Goal: Task Accomplishment & Management: Complete application form

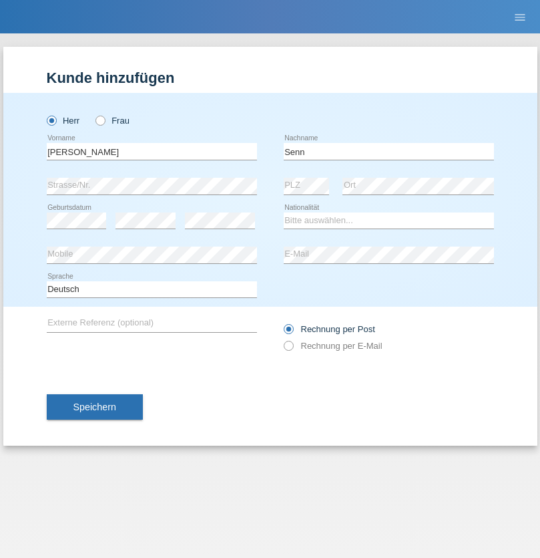
type input "Senn"
select select "CH"
select select "en"
radio input "true"
click at [152, 151] on input "text" at bounding box center [152, 151] width 210 height 17
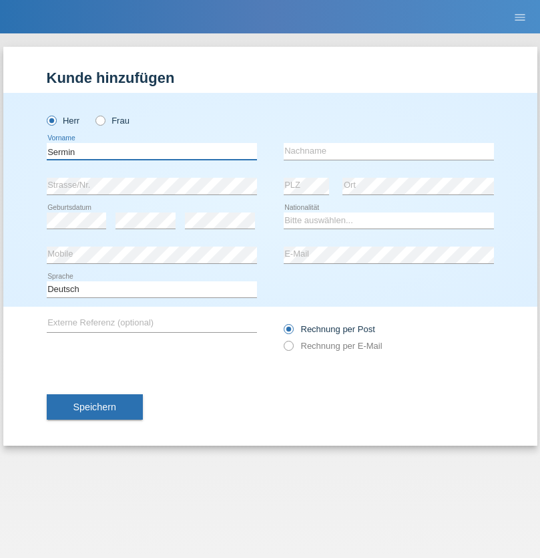
type input "Sermin"
click at [389, 151] on input "text" at bounding box center [389, 151] width 210 height 17
type input "Yörüko"
select select "AT"
select select "C"
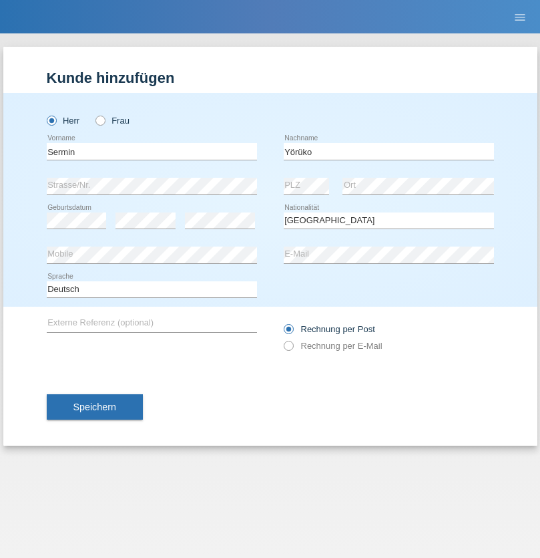
select select "01"
select select "05"
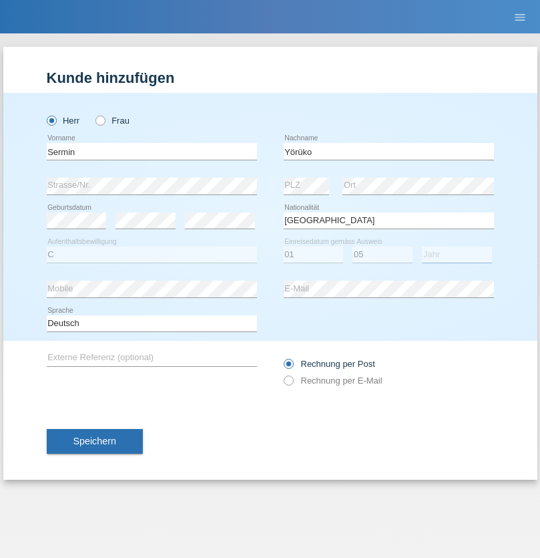
select select "2021"
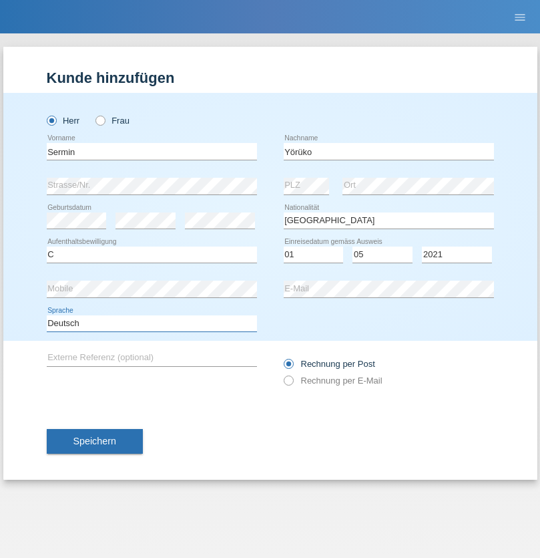
select select "en"
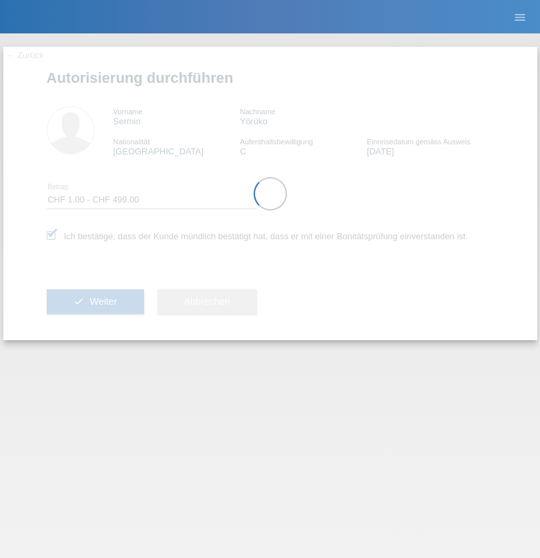
select select "1"
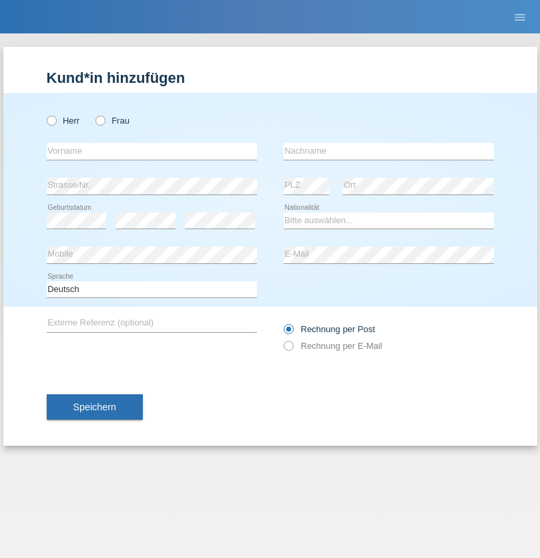
radio input "true"
click at [152, 151] on input "text" at bounding box center [152, 151] width 210 height 17
type input "[PERSON_NAME]"
click at [389, 151] on input "text" at bounding box center [389, 151] width 210 height 17
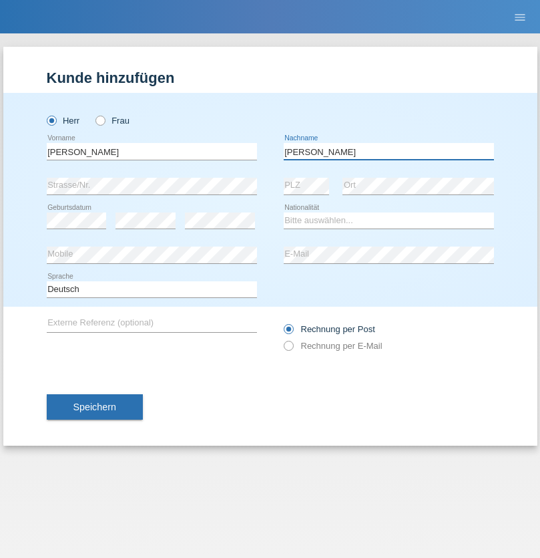
type input "[PERSON_NAME]"
select select "CH"
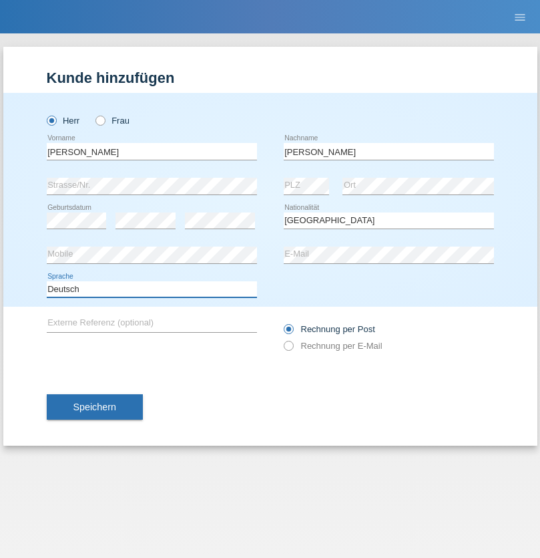
select select "en"
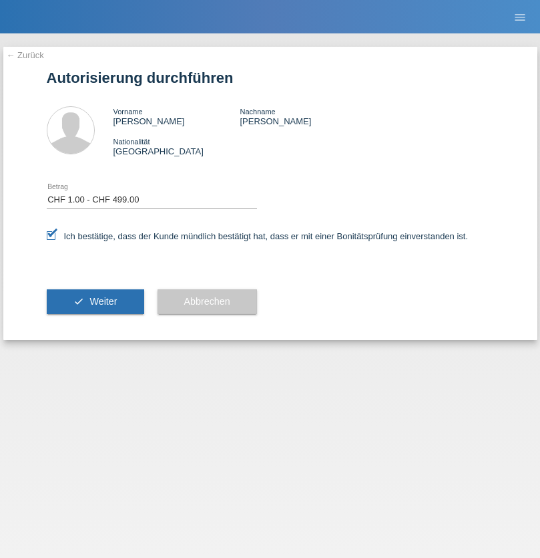
select select "1"
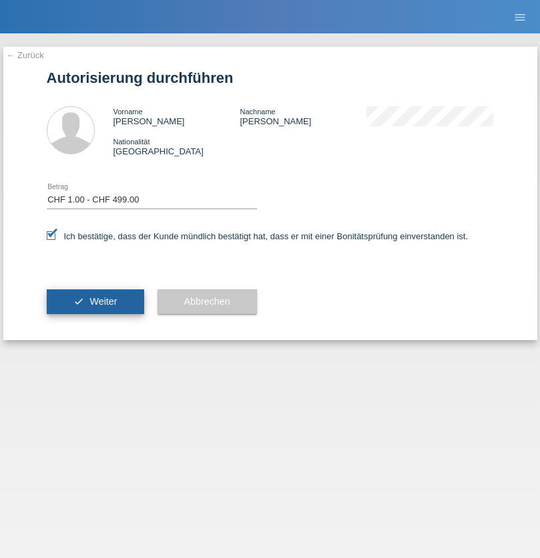
click at [95, 301] on span "Weiter" at bounding box center [103, 301] width 27 height 11
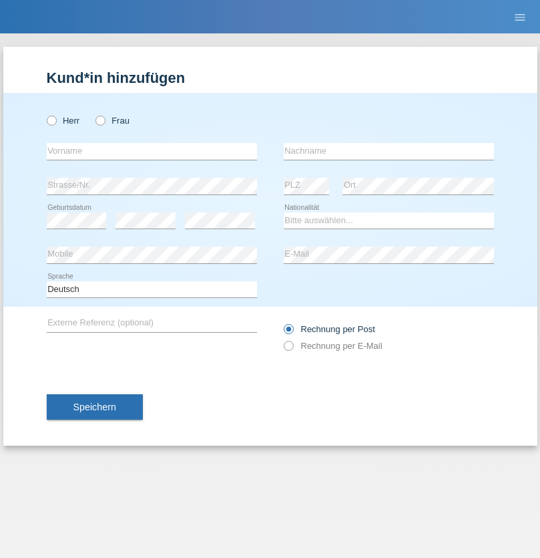
radio input "true"
click at [152, 151] on input "text" at bounding box center [152, 151] width 210 height 17
type input "Mohammad Qais"
click at [389, 151] on input "text" at bounding box center [389, 151] width 210 height 17
type input "Nemani"
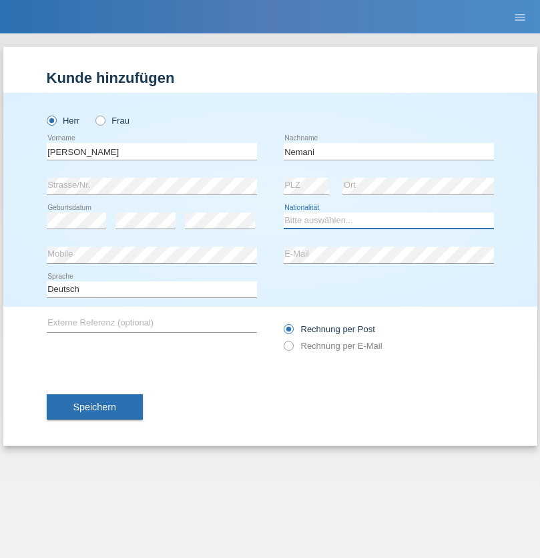
select select "AF"
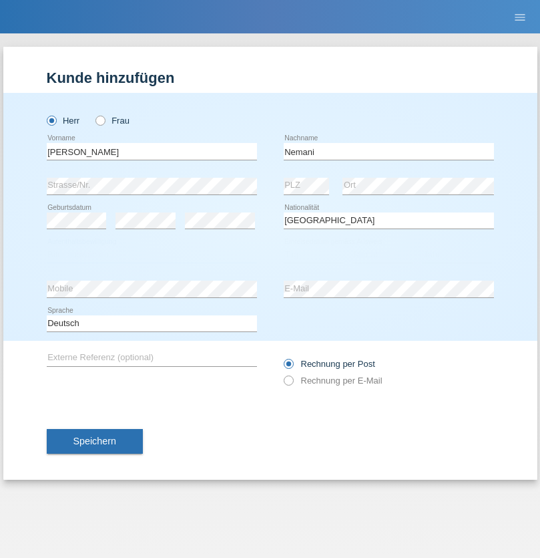
select select "C"
select select "02"
select select "01"
select select "2021"
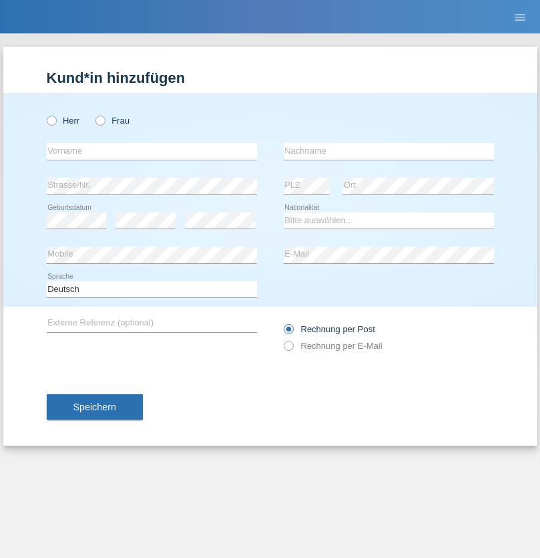
radio input "true"
click at [152, 151] on input "text" at bounding box center [152, 151] width 210 height 17
type input "Besart"
click at [389, 151] on input "text" at bounding box center [389, 151] width 210 height 17
type input "Emiri"
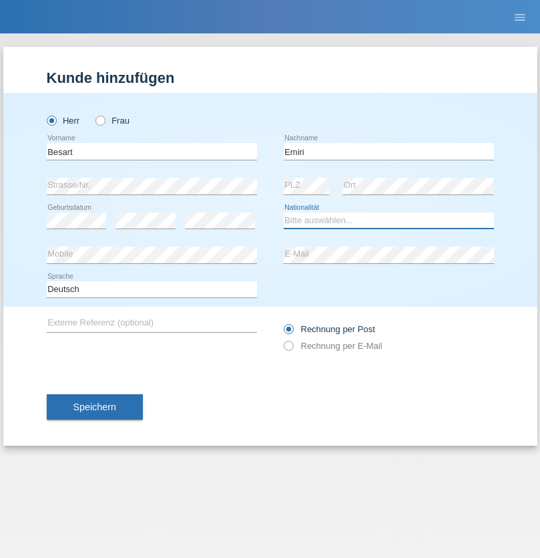
select select "XK"
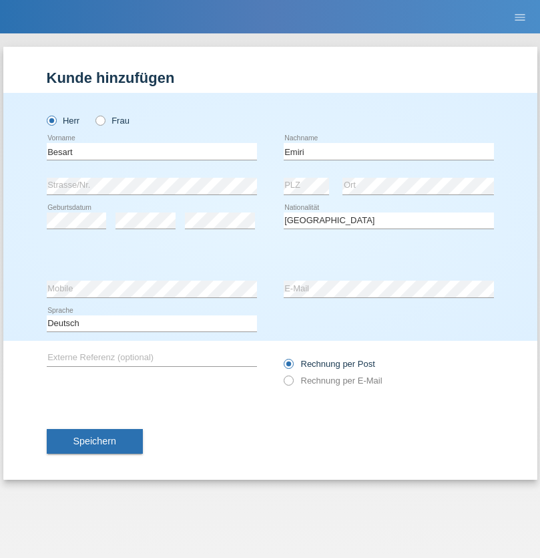
select select "C"
select select "04"
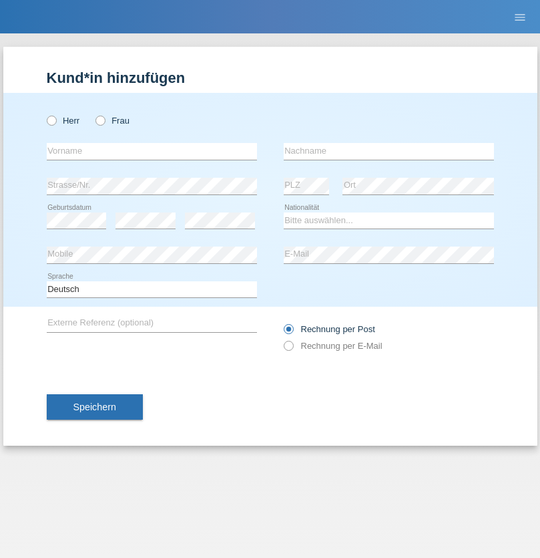
radio input "true"
click at [152, 151] on input "text" at bounding box center [152, 151] width 210 height 17
type input "[PERSON_NAME]"
click at [389, 151] on input "text" at bounding box center [389, 151] width 210 height 17
type input "Jacquet"
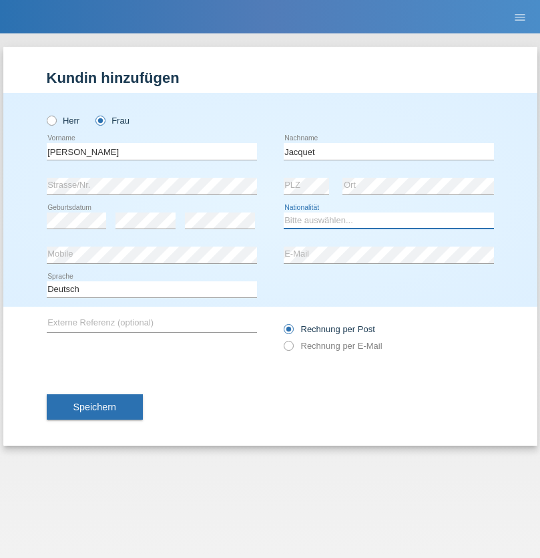
select select "CH"
radio input "true"
select select "DE"
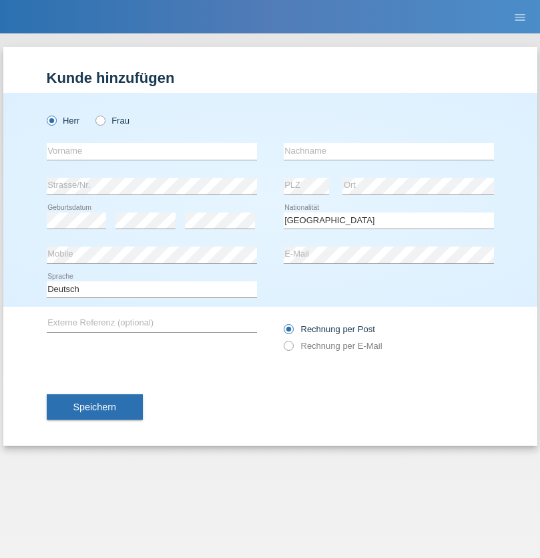
select select "C"
select select "07"
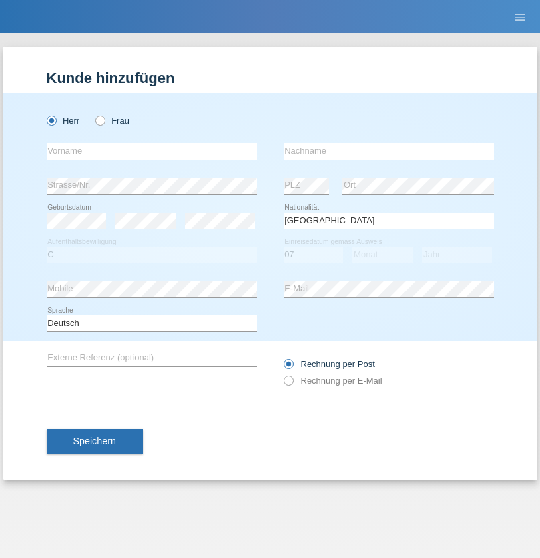
select select "11"
select select "1972"
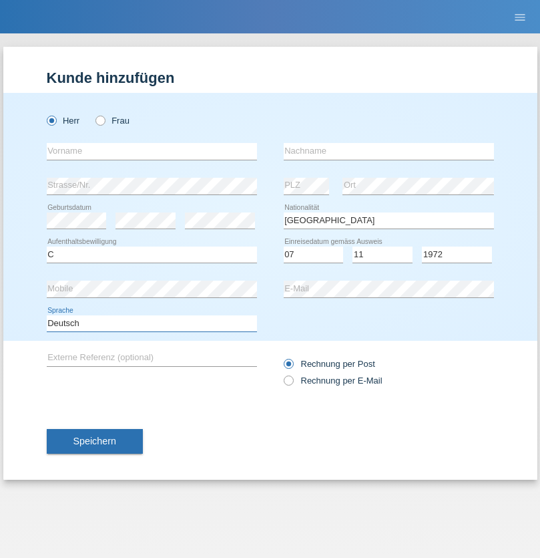
select select "en"
